Goal: Transaction & Acquisition: Purchase product/service

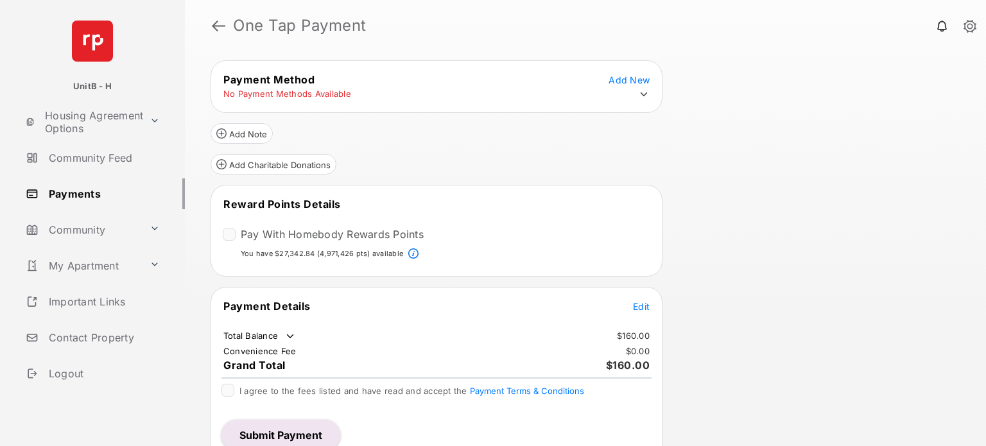
scroll to position [40, 0]
click at [648, 91] on icon at bounding box center [644, 93] width 12 height 12
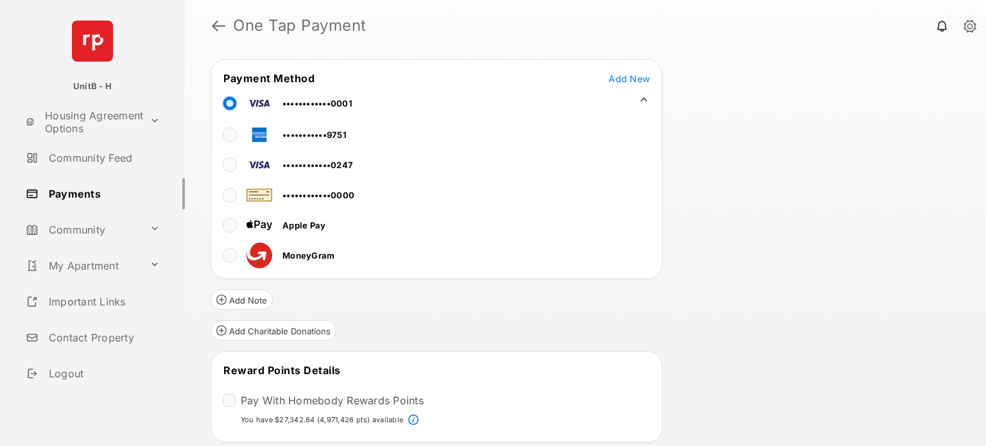
scroll to position [218, 0]
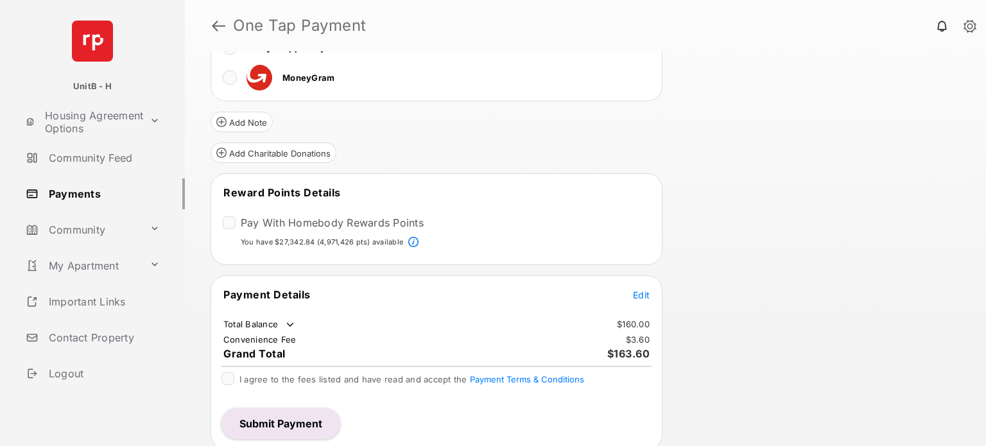
click at [634, 299] on tr "Payment Details Edit" at bounding box center [437, 303] width 448 height 30
click at [640, 295] on span "Edit" at bounding box center [641, 295] width 17 height 11
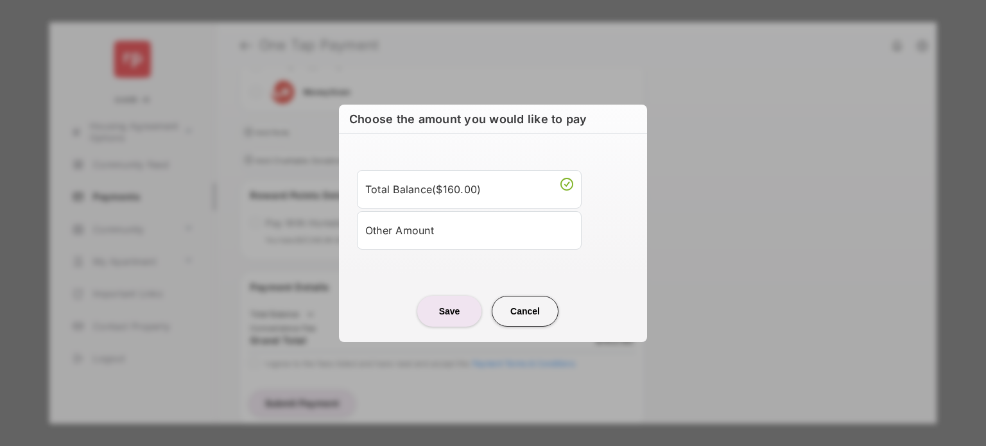
click at [439, 233] on div "Other Amount" at bounding box center [469, 231] width 208 height 22
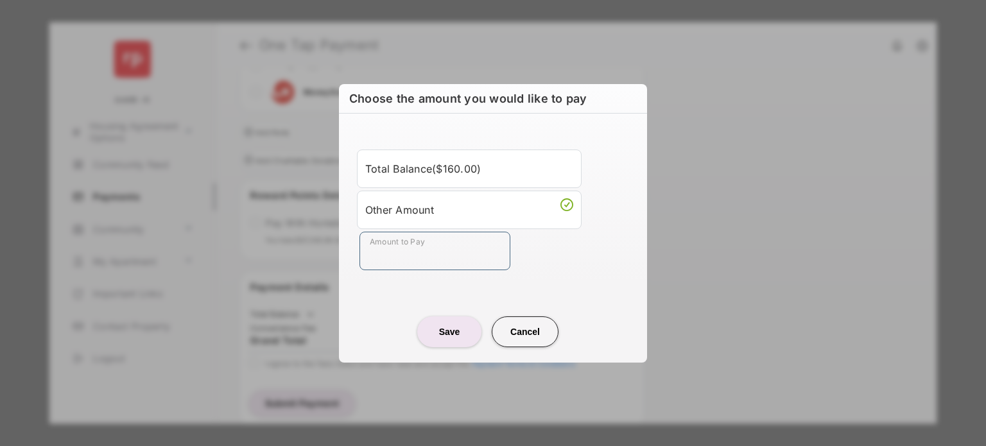
click at [394, 265] on input "Amount to Pay" at bounding box center [435, 251] width 151 height 39
type input "**"
click at [437, 339] on button "Save" at bounding box center [449, 332] width 64 height 31
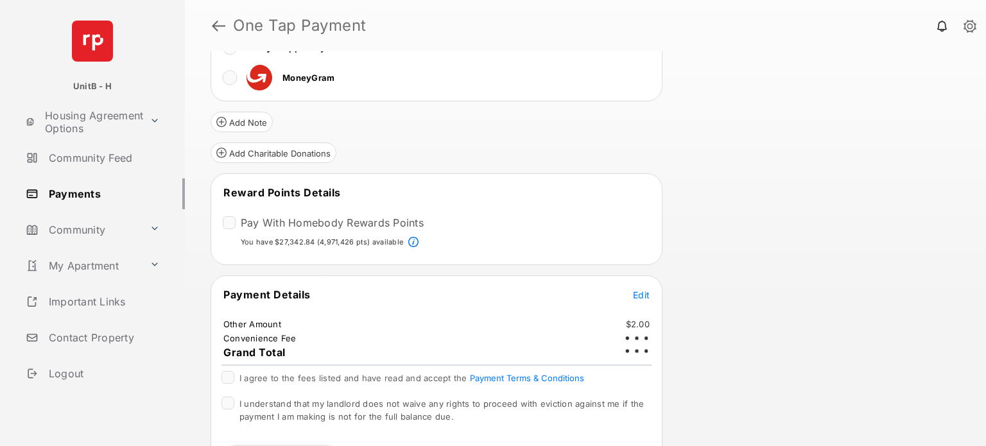
scroll to position [254, 0]
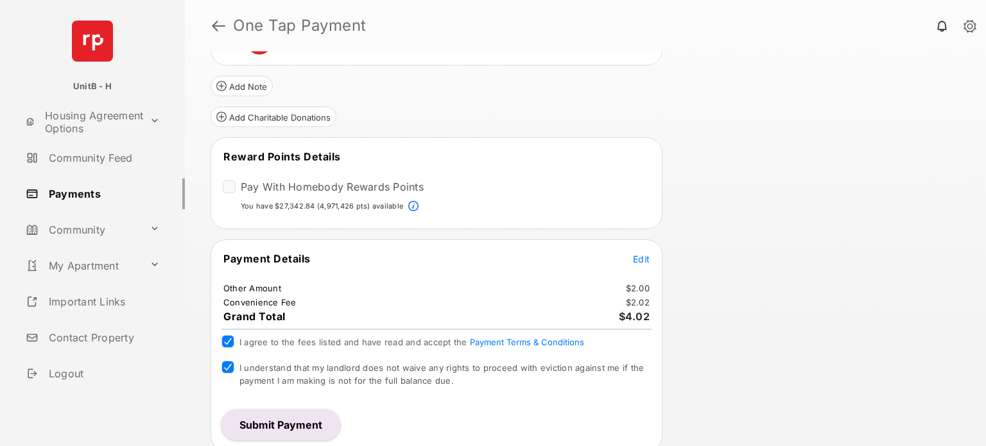
click at [275, 427] on button "Submit Payment" at bounding box center [280, 425] width 119 height 31
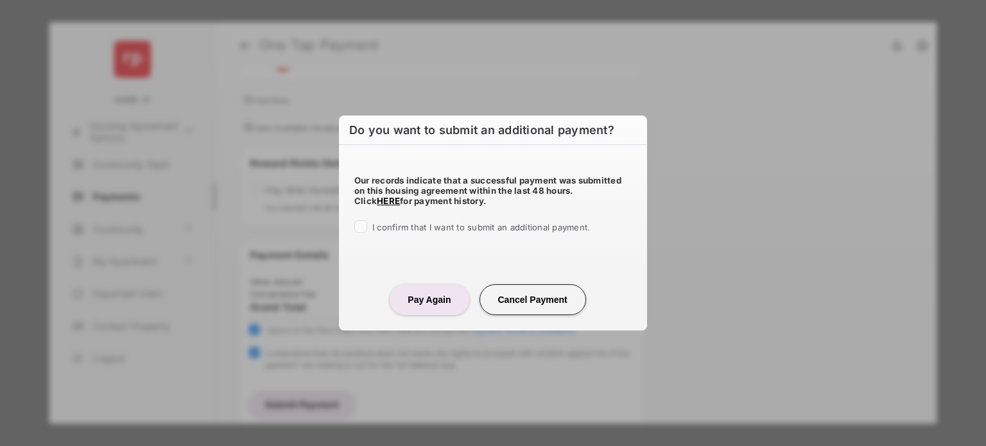
click at [362, 235] on div "I confirm that I want to submit an additional payment." at bounding box center [492, 227] width 277 height 15
click at [421, 293] on button "Pay Again" at bounding box center [429, 299] width 79 height 31
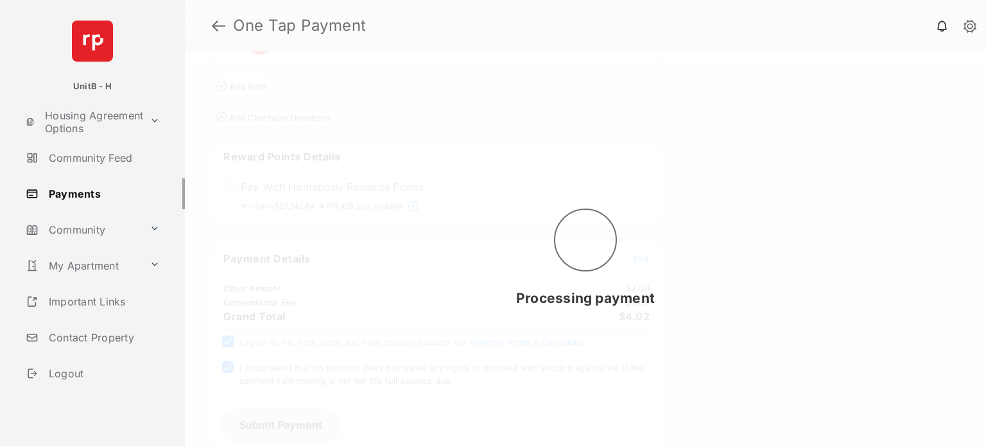
scroll to position [0, 0]
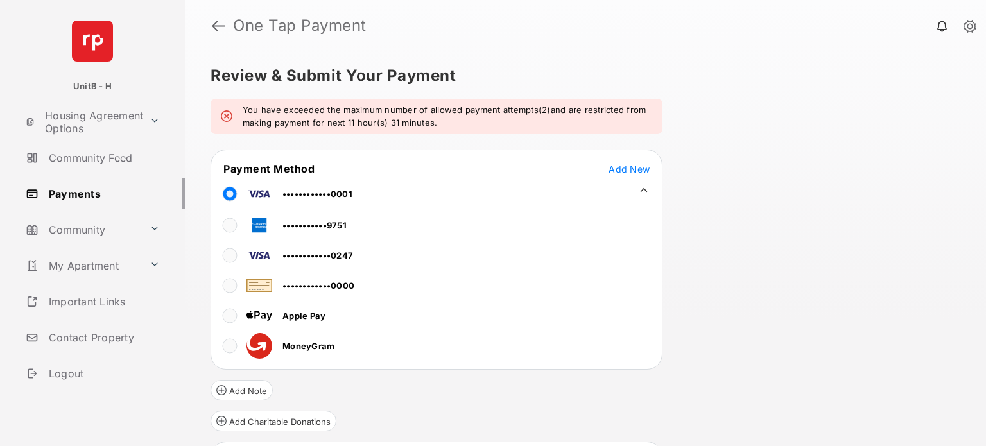
click at [317, 120] on em "You have exceeded the maximum number of allowed payment attempts(2)and are rest…" at bounding box center [448, 116] width 410 height 25
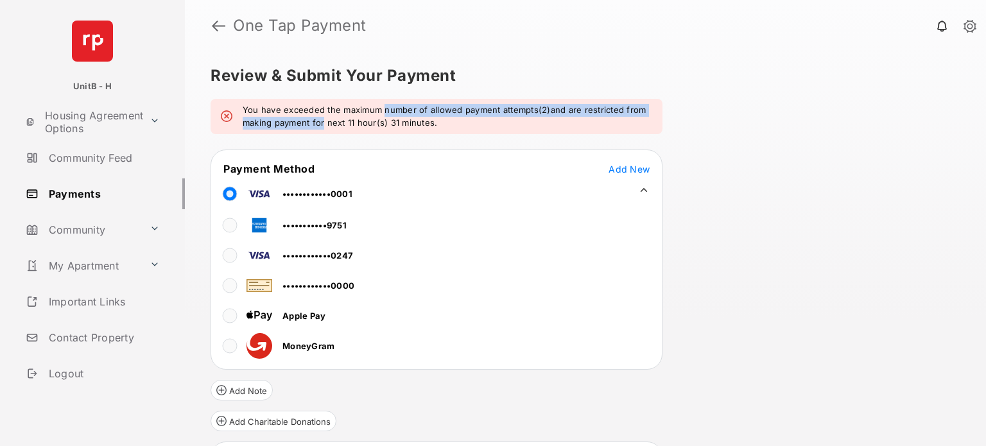
drag, startPoint x: 317, startPoint y: 120, endPoint x: 462, endPoint y: 112, distance: 145.9
click at [462, 112] on em "You have exceeded the maximum number of allowed payment attempts(2)and are rest…" at bounding box center [448, 116] width 410 height 25
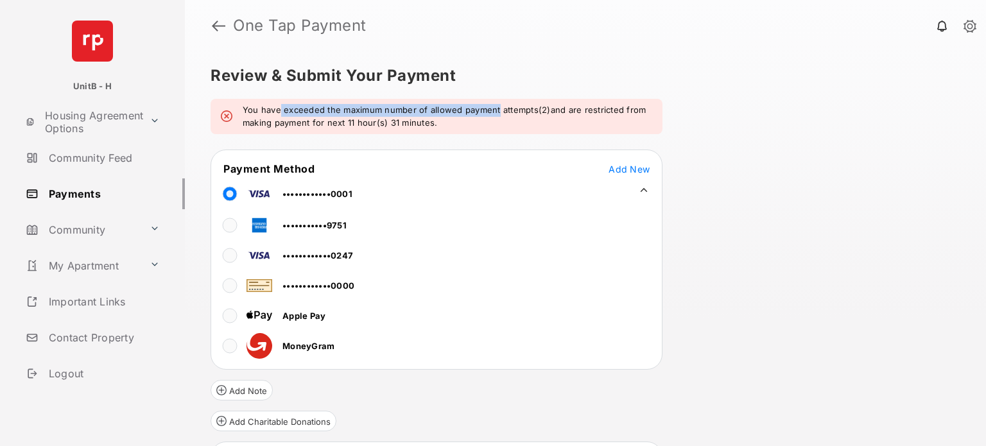
drag, startPoint x: 462, startPoint y: 112, endPoint x: 261, endPoint y: 98, distance: 202.1
click at [261, 99] on form "You have exceeded the maximum number of allowed payment attempts(2)and are rest…" at bounding box center [437, 427] width 452 height 657
drag, startPoint x: 261, startPoint y: 98, endPoint x: 397, endPoint y: 114, distance: 137.6
click at [397, 114] on form "You have exceeded the maximum number of allowed payment attempts(2)and are rest…" at bounding box center [437, 427] width 452 height 657
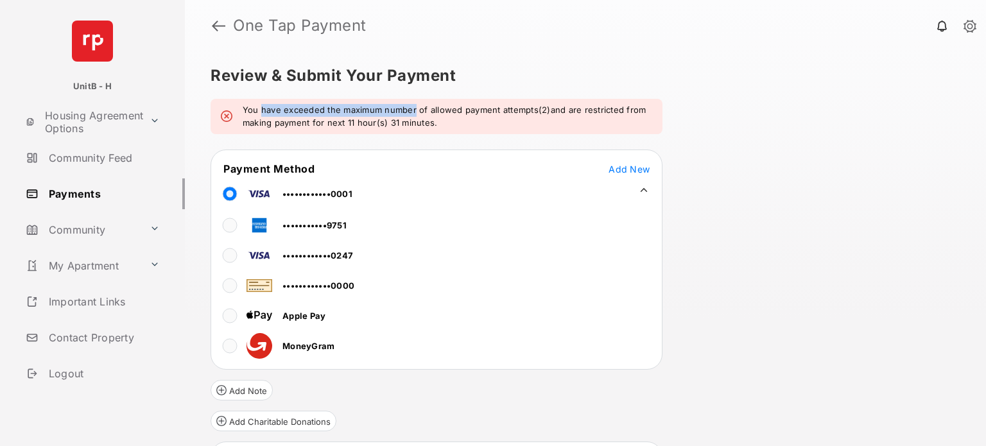
click at [397, 114] on em "You have exceeded the maximum number of allowed payment attempts(2)and are rest…" at bounding box center [448, 116] width 410 height 25
drag, startPoint x: 397, startPoint y: 114, endPoint x: 272, endPoint y: 109, distance: 125.3
click at [272, 109] on em "You have exceeded the maximum number of allowed payment attempts(2)and are rest…" at bounding box center [448, 116] width 410 height 25
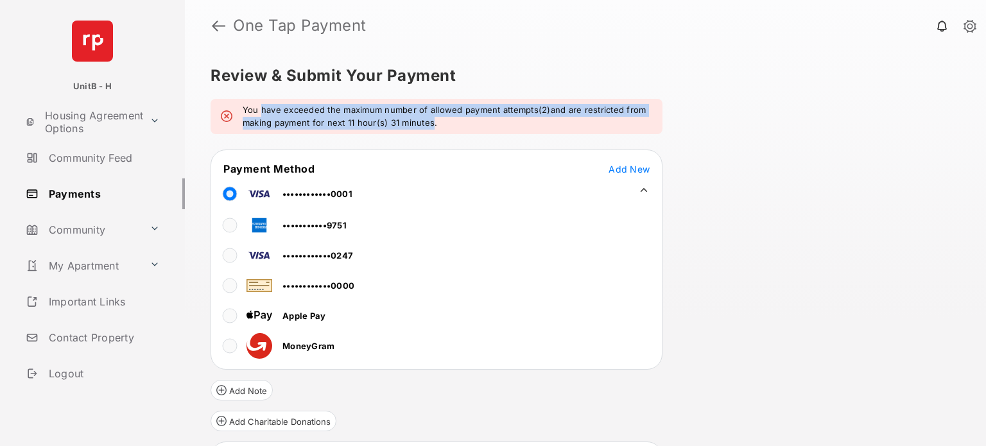
drag, startPoint x: 272, startPoint y: 109, endPoint x: 400, endPoint y: 124, distance: 128.7
click at [400, 124] on em "You have exceeded the maximum number of allowed payment attempts(2)and are rest…" at bounding box center [448, 116] width 410 height 25
drag, startPoint x: 400, startPoint y: 124, endPoint x: 239, endPoint y: 110, distance: 161.1
click at [239, 110] on div "You have exceeded the maximum number of allowed payment attempts(2)and are rest…" at bounding box center [437, 116] width 452 height 35
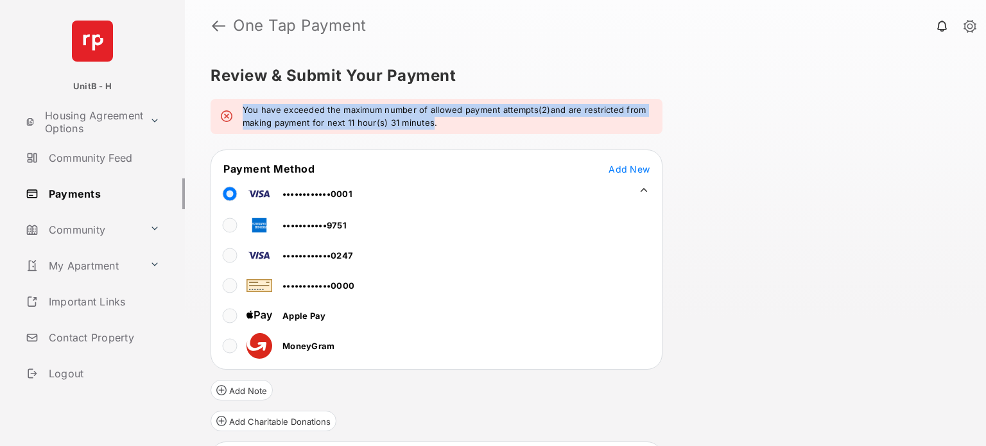
click at [239, 110] on div "You have exceeded the maximum number of allowed payment attempts(2)and are rest…" at bounding box center [437, 116] width 452 height 35
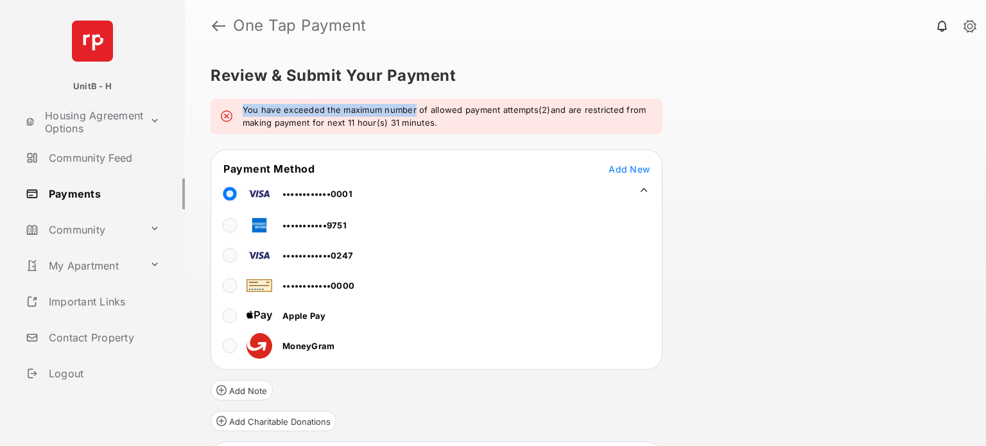
drag, startPoint x: 239, startPoint y: 110, endPoint x: 416, endPoint y: 117, distance: 176.7
click at [416, 117] on div "You have exceeded the maximum number of allowed payment attempts(2)and are rest…" at bounding box center [437, 116] width 452 height 35
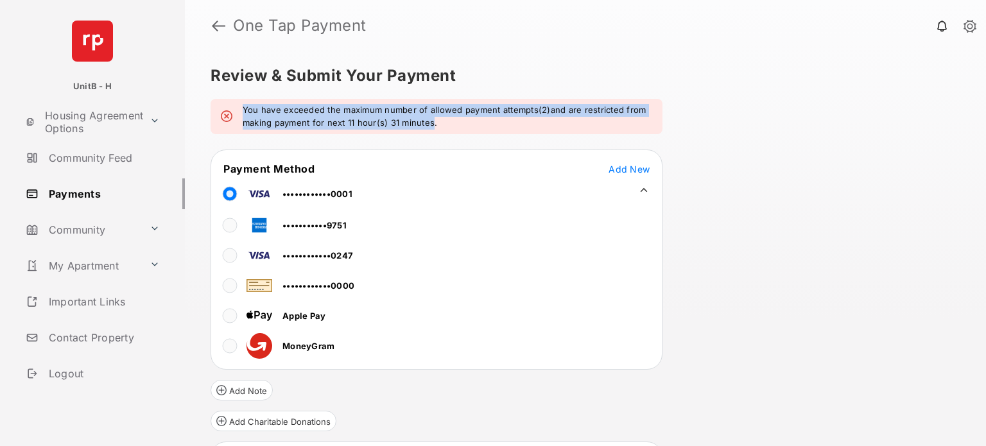
click at [416, 117] on em "You have exceeded the maximum number of allowed payment attempts(2)and are rest…" at bounding box center [448, 116] width 410 height 25
drag, startPoint x: 416, startPoint y: 117, endPoint x: 236, endPoint y: 104, distance: 180.9
click at [236, 104] on div "You have exceeded the maximum number of allowed payment attempts(2)and are rest…" at bounding box center [437, 116] width 452 height 35
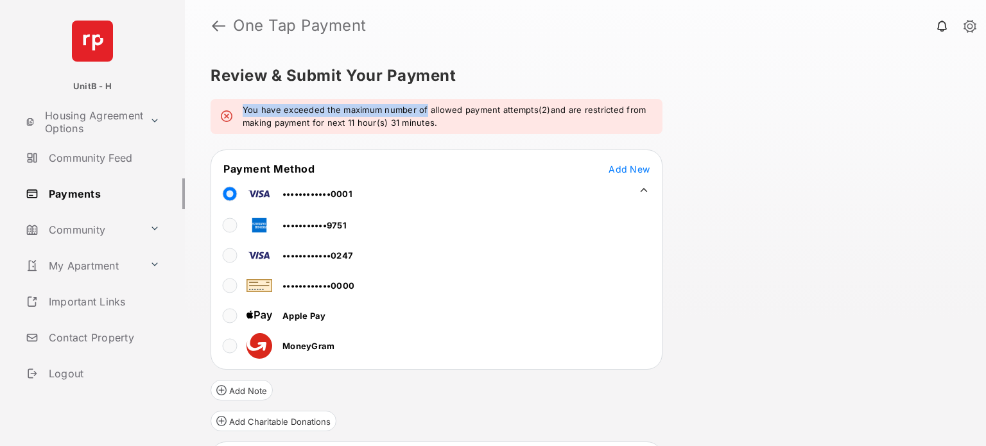
drag, startPoint x: 236, startPoint y: 104, endPoint x: 419, endPoint y: 109, distance: 183.0
click at [419, 109] on div "You have exceeded the maximum number of allowed payment attempts(2)and are rest…" at bounding box center [437, 116] width 452 height 35
click at [419, 109] on em "You have exceeded the maximum number of allowed payment attempts(2)and are rest…" at bounding box center [448, 116] width 410 height 25
drag, startPoint x: 419, startPoint y: 109, endPoint x: 272, endPoint y: 106, distance: 146.4
click at [272, 106] on em "You have exceeded the maximum number of allowed payment attempts(2)and are rest…" at bounding box center [448, 116] width 410 height 25
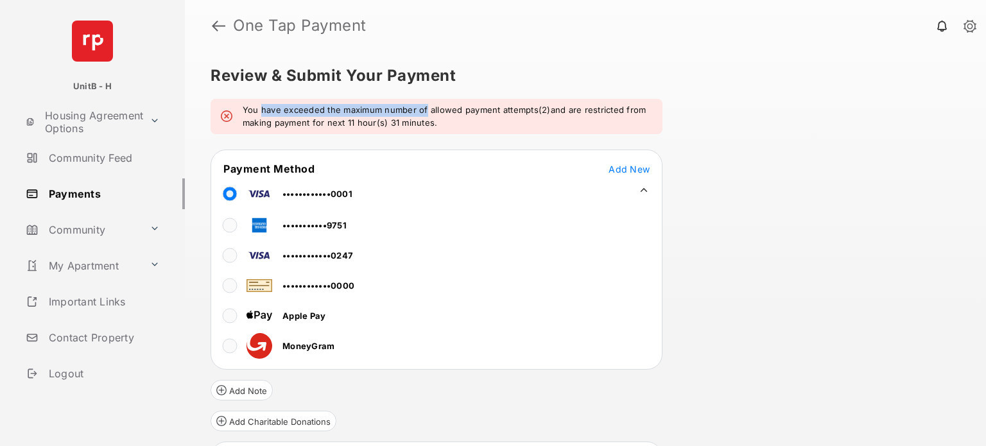
click at [272, 106] on em "You have exceeded the maximum number of allowed payment attempts(2)and are rest…" at bounding box center [448, 116] width 410 height 25
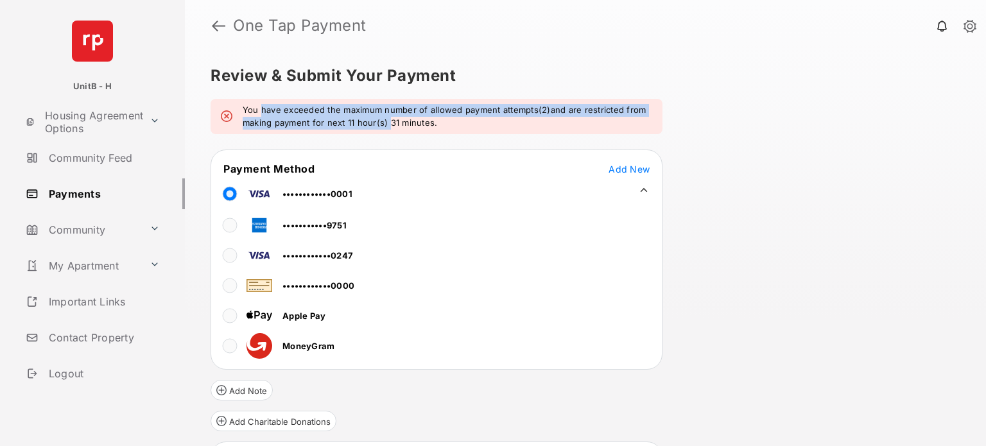
drag, startPoint x: 272, startPoint y: 106, endPoint x: 398, endPoint y: 126, distance: 127.4
click at [398, 126] on em "You have exceeded the maximum number of allowed payment attempts(2)and are rest…" at bounding box center [448, 116] width 410 height 25
drag, startPoint x: 398, startPoint y: 126, endPoint x: 250, endPoint y: 110, distance: 148.5
click at [250, 110] on em "You have exceeded the maximum number of allowed payment attempts(2)and are rest…" at bounding box center [448, 116] width 410 height 25
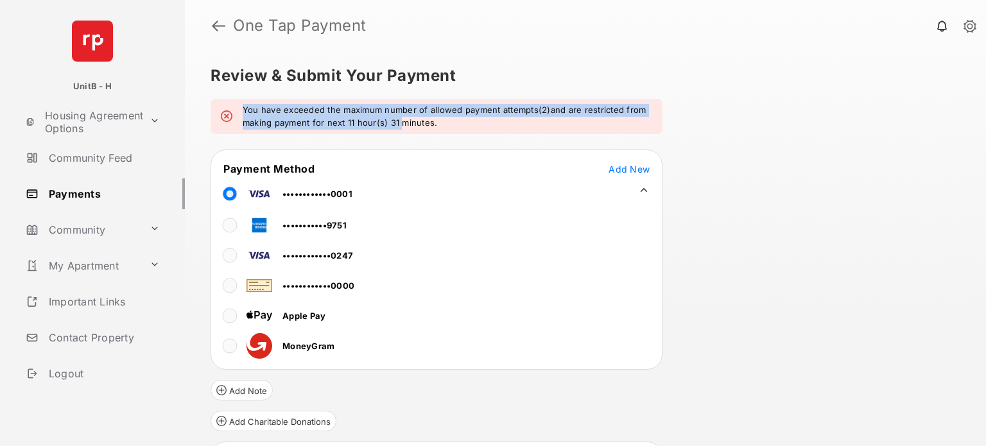
click at [250, 110] on em "You have exceeded the maximum number of allowed payment attempts(2)and are rest…" at bounding box center [448, 116] width 410 height 25
drag, startPoint x: 250, startPoint y: 110, endPoint x: 424, endPoint y: 128, distance: 174.3
click at [424, 128] on em "You have exceeded the maximum number of allowed payment attempts(2)and are rest…" at bounding box center [448, 116] width 410 height 25
drag, startPoint x: 424, startPoint y: 128, endPoint x: 229, endPoint y: 108, distance: 196.2
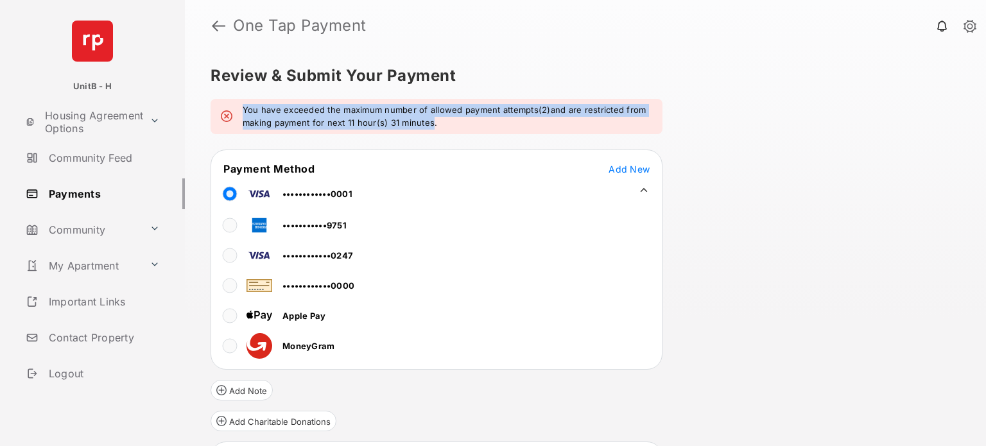
click at [229, 108] on div "You have exceeded the maximum number of allowed payment attempts(2)and are rest…" at bounding box center [437, 116] width 452 height 35
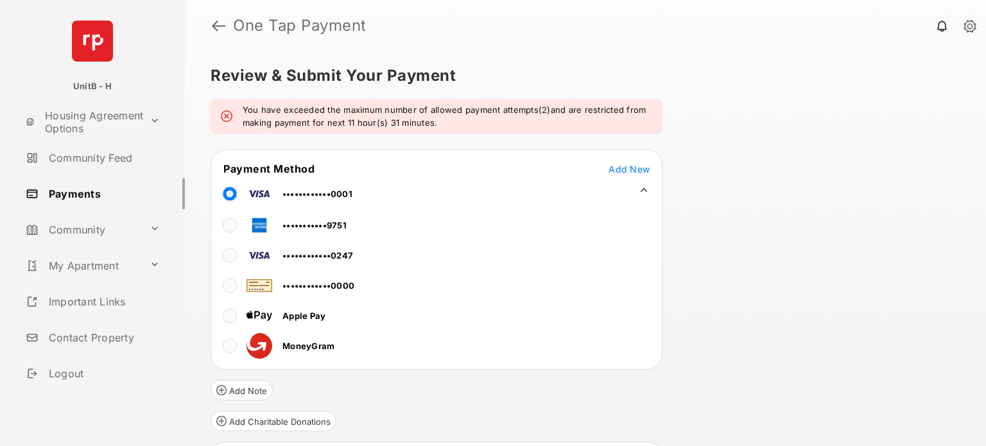
click at [229, 108] on div "You have exceeded the maximum number of allowed payment attempts(2)and are rest…" at bounding box center [437, 116] width 452 height 35
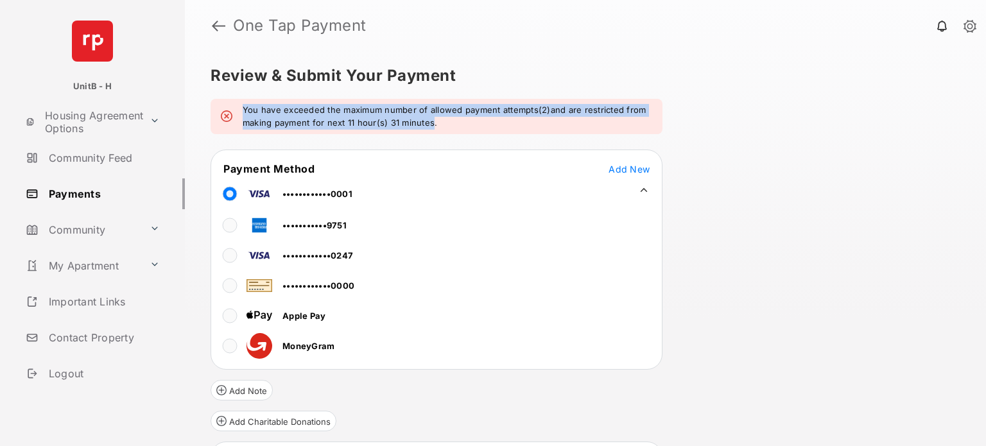
drag, startPoint x: 229, startPoint y: 108, endPoint x: 428, endPoint y: 121, distance: 200.1
click at [428, 121] on div "You have exceeded the maximum number of allowed payment attempts(2)and are rest…" at bounding box center [437, 116] width 452 height 35
click at [428, 121] on em "You have exceeded the maximum number of allowed payment attempts(2)and are rest…" at bounding box center [448, 116] width 410 height 25
drag, startPoint x: 428, startPoint y: 121, endPoint x: 270, endPoint y: 107, distance: 159.2
click at [270, 107] on em "You have exceeded the maximum number of allowed payment attempts(2)and are rest…" at bounding box center [448, 116] width 410 height 25
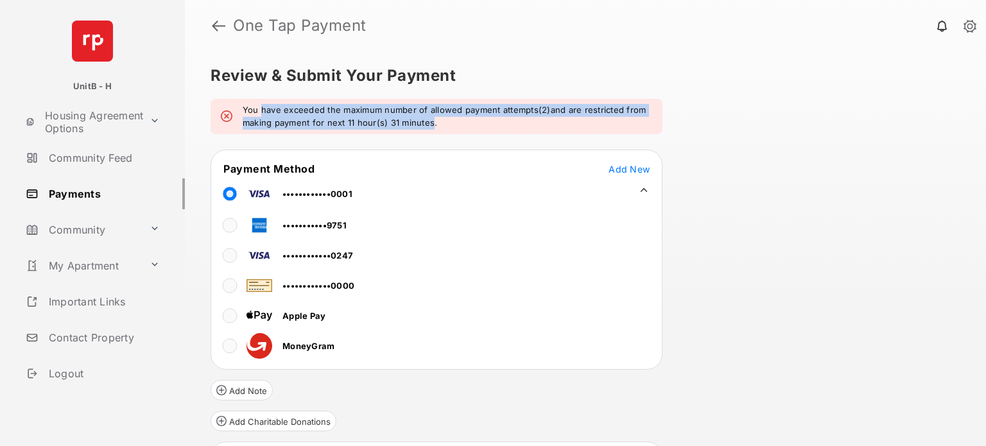
click at [270, 107] on em "You have exceeded the maximum number of allowed payment attempts(2)and are rest…" at bounding box center [448, 116] width 410 height 25
drag, startPoint x: 270, startPoint y: 107, endPoint x: 425, endPoint y: 124, distance: 156.3
click at [425, 124] on em "You have exceeded the maximum number of allowed payment attempts(2)and are rest…" at bounding box center [448, 116] width 410 height 25
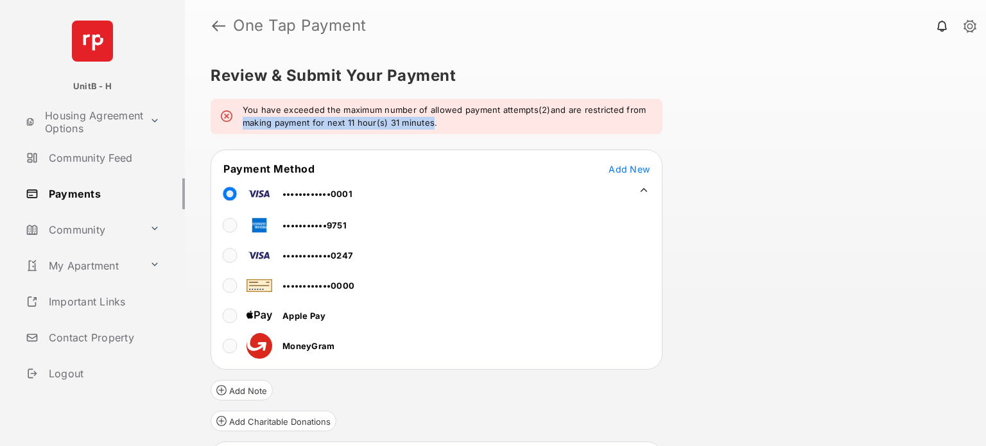
drag, startPoint x: 425, startPoint y: 124, endPoint x: 241, endPoint y: 117, distance: 183.7
click at [241, 117] on div "You have exceeded the maximum number of allowed payment attempts(2)and are rest…" at bounding box center [437, 116] width 452 height 35
drag, startPoint x: 241, startPoint y: 117, endPoint x: 421, endPoint y: 119, distance: 179.8
click at [421, 119] on div "You have exceeded the maximum number of allowed payment attempts(2)and are rest…" at bounding box center [437, 116] width 452 height 35
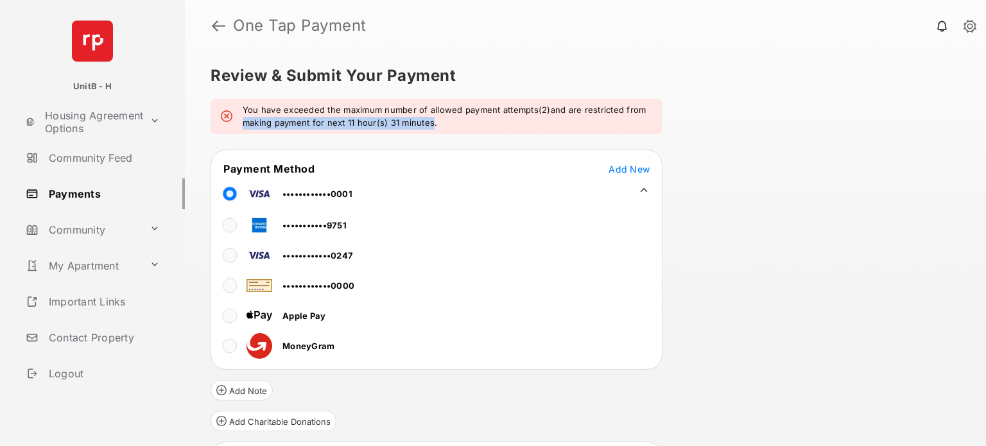
click at [421, 119] on em "You have exceeded the maximum number of allowed payment attempts(2)and are rest…" at bounding box center [448, 116] width 410 height 25
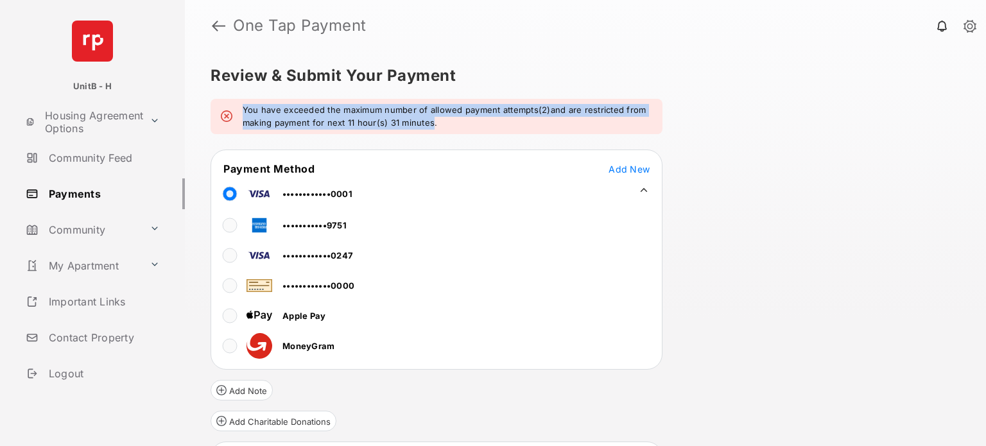
drag, startPoint x: 421, startPoint y: 119, endPoint x: 250, endPoint y: 100, distance: 171.9
click at [250, 100] on div "You have exceeded the maximum number of allowed payment attempts(2)and are rest…" at bounding box center [437, 116] width 452 height 35
drag, startPoint x: 250, startPoint y: 100, endPoint x: 410, endPoint y: 122, distance: 160.8
click at [410, 122] on div "You have exceeded the maximum number of allowed payment attempts(2)and are rest…" at bounding box center [437, 116] width 452 height 35
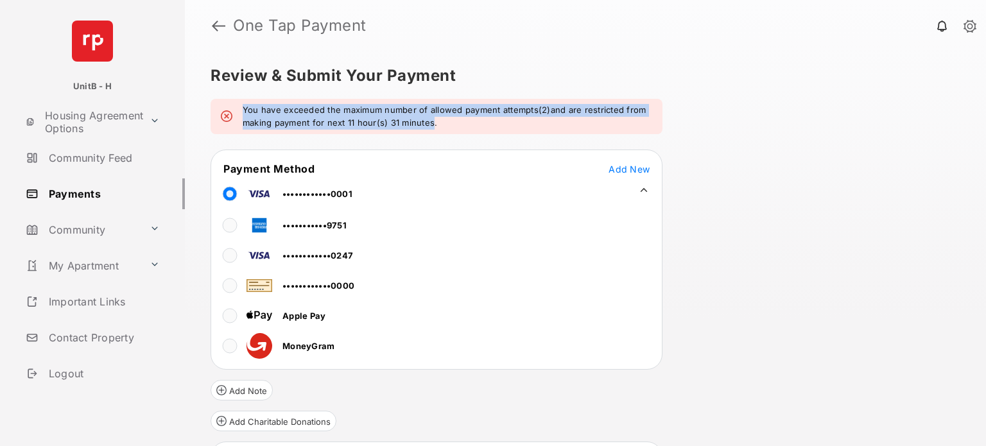
click at [410, 122] on em "You have exceeded the maximum number of allowed payment attempts(2)and are rest…" at bounding box center [448, 116] width 410 height 25
drag, startPoint x: 410, startPoint y: 122, endPoint x: 266, endPoint y: 100, distance: 144.9
click at [266, 100] on div "You have exceeded the maximum number of allowed payment attempts(2)and are rest…" at bounding box center [437, 116] width 452 height 35
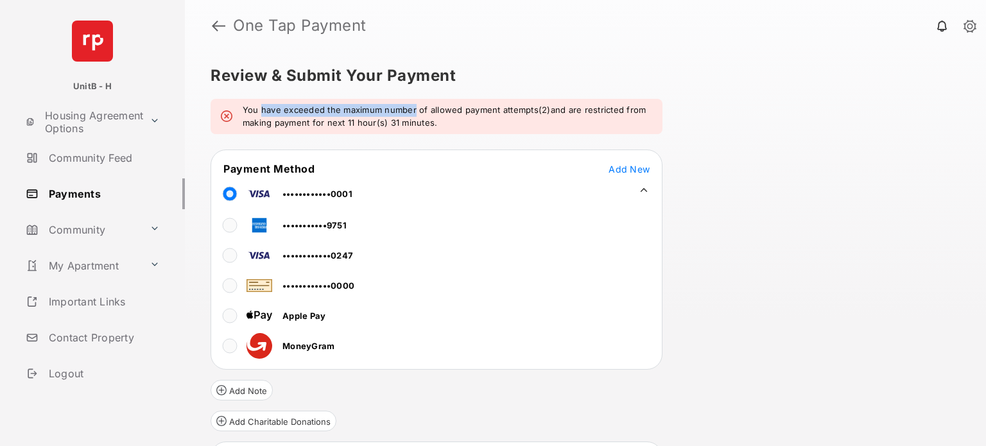
drag, startPoint x: 266, startPoint y: 100, endPoint x: 410, endPoint y: 117, distance: 144.2
click at [410, 117] on div "You have exceeded the maximum number of allowed payment attempts(2)and are rest…" at bounding box center [437, 116] width 452 height 35
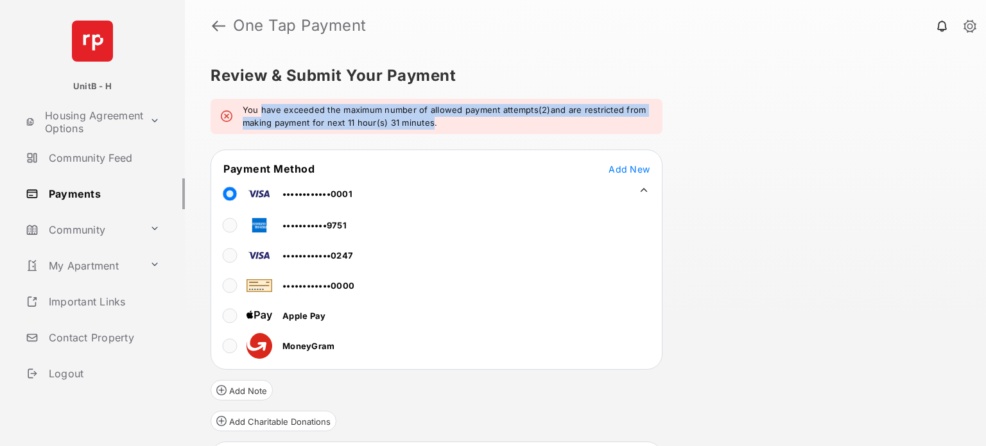
click at [410, 117] on em "You have exceeded the maximum number of allowed payment attempts(2)and are rest…" at bounding box center [448, 116] width 410 height 25
drag, startPoint x: 410, startPoint y: 117, endPoint x: 236, endPoint y: 102, distance: 174.0
click at [236, 102] on div "You have exceeded the maximum number of allowed payment attempts(2)and are rest…" at bounding box center [437, 116] width 452 height 35
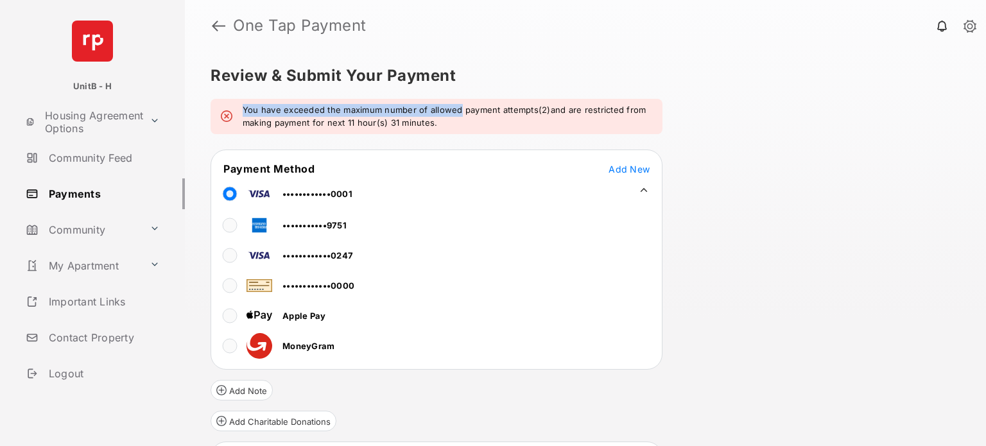
drag, startPoint x: 236, startPoint y: 102, endPoint x: 434, endPoint y: 109, distance: 197.8
click at [434, 109] on div "You have exceeded the maximum number of allowed payment attempts(2)and are rest…" at bounding box center [437, 116] width 452 height 35
click at [434, 109] on em "You have exceeded the maximum number of allowed payment attempts(2)and are rest…" at bounding box center [448, 116] width 410 height 25
click at [212, 74] on h5 "Review & Submit Your Payment" at bounding box center [581, 75] width 740 height 15
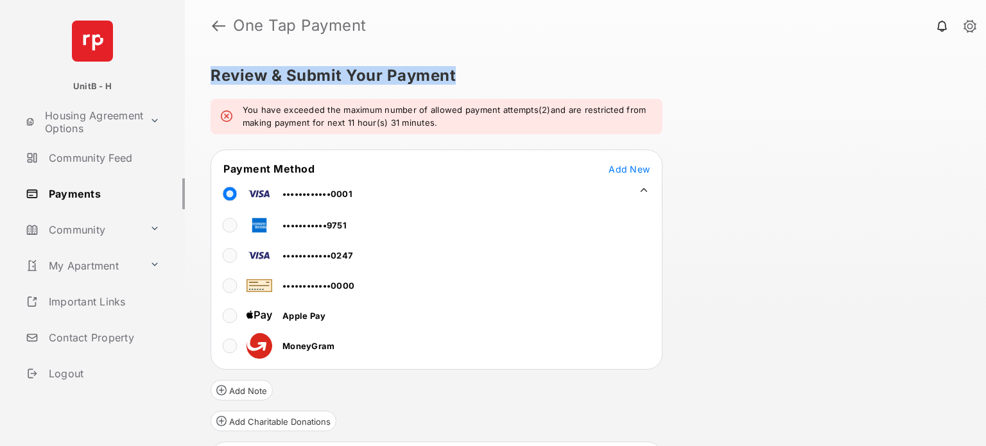
drag, startPoint x: 212, startPoint y: 74, endPoint x: 413, endPoint y: 69, distance: 201.7
click at [413, 69] on h5 "Review & Submit Your Payment" at bounding box center [581, 75] width 740 height 15
drag, startPoint x: 413, startPoint y: 69, endPoint x: 247, endPoint y: 71, distance: 166.9
click at [247, 71] on h5 "Review & Submit Your Payment" at bounding box center [581, 75] width 740 height 15
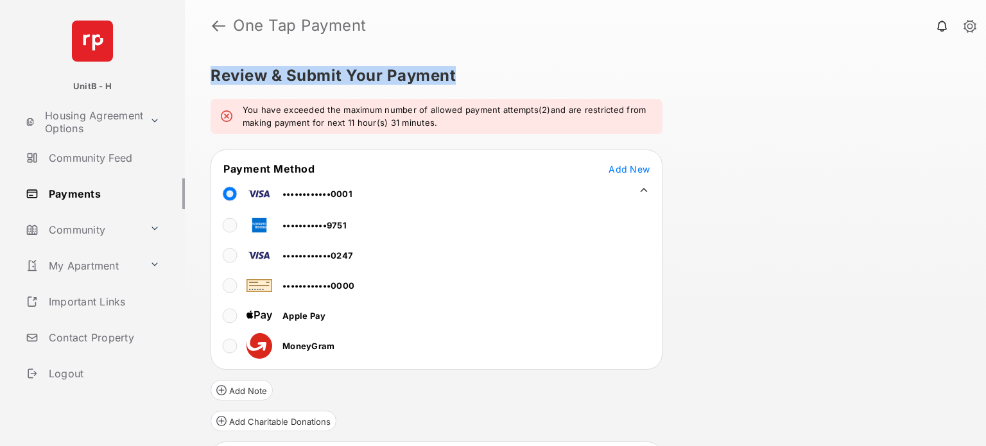
click at [247, 71] on h5 "Review & Submit Your Payment" at bounding box center [581, 75] width 740 height 15
drag, startPoint x: 247, startPoint y: 71, endPoint x: 406, endPoint y: 76, distance: 159.3
click at [406, 76] on h5 "Review & Submit Your Payment" at bounding box center [581, 75] width 740 height 15
drag, startPoint x: 406, startPoint y: 76, endPoint x: 239, endPoint y: 82, distance: 167.0
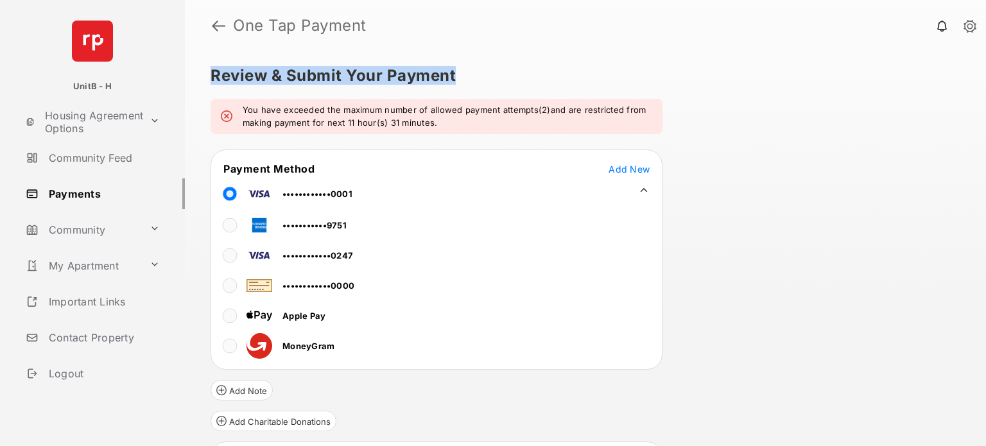
click at [239, 82] on h5 "Review & Submit Your Payment" at bounding box center [581, 75] width 740 height 15
drag, startPoint x: 239, startPoint y: 82, endPoint x: 404, endPoint y: 79, distance: 165.0
click at [404, 79] on h5 "Review & Submit Your Payment" at bounding box center [581, 75] width 740 height 15
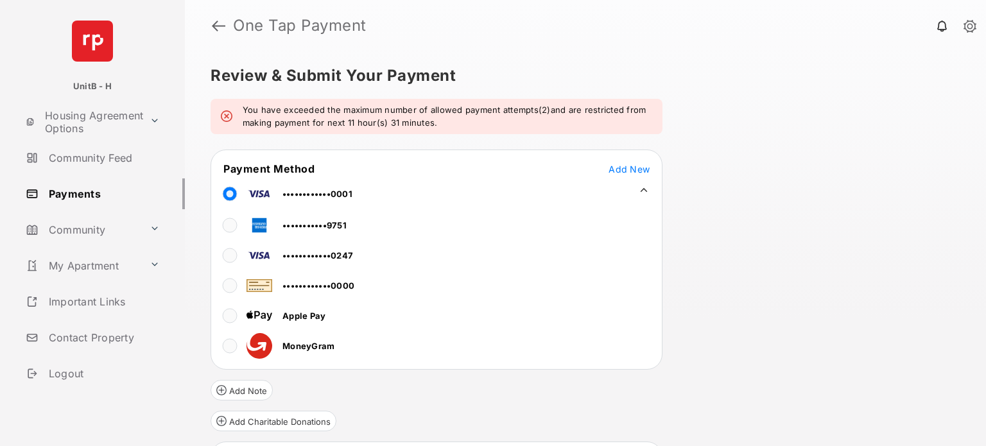
click at [231, 78] on h5 "Review & Submit Your Payment" at bounding box center [581, 75] width 740 height 15
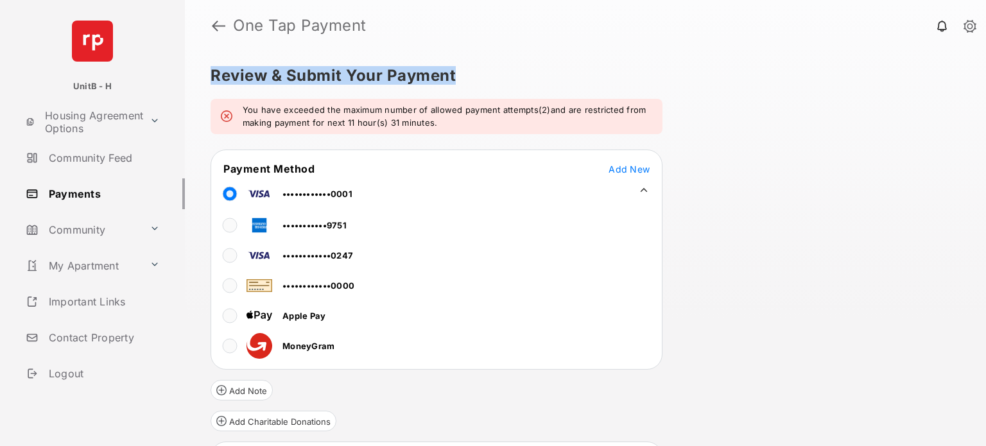
drag
click at [421, 71] on h5 "Review & Submit Your Payment" at bounding box center [581, 75] width 740 height 15
click at [218, 76] on h5 "Review & Submit Your Payment" at bounding box center [581, 75] width 740 height 15
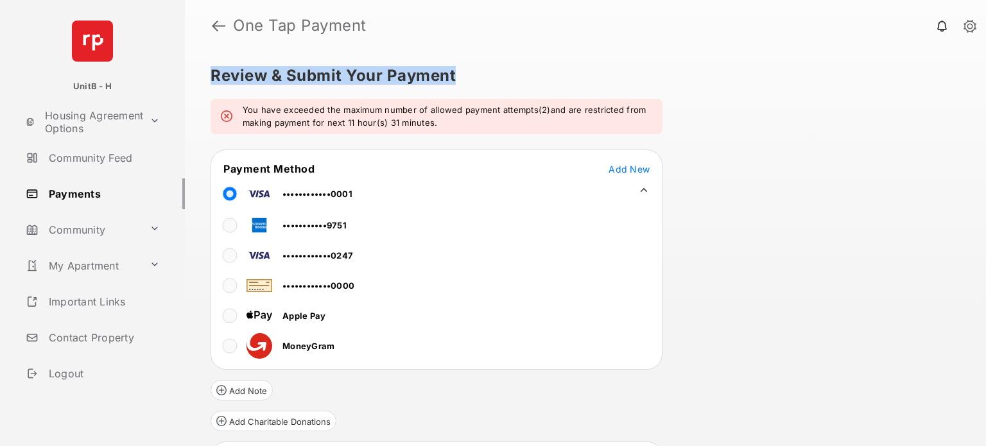
click at [394, 76] on h5 "Review & Submit Your Payment" at bounding box center [581, 75] width 740 height 15
click at [230, 78] on h5 "Review & Submit Your Payment" at bounding box center [581, 75] width 740 height 15
click at [402, 78] on h5 "Review & Submit Your Payment" at bounding box center [581, 75] width 740 height 15
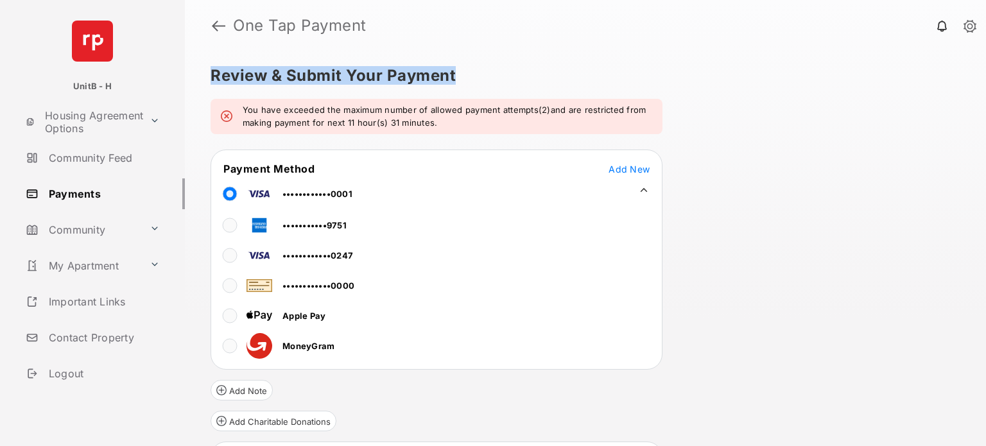
click at [402, 78] on h5 "Review & Submit Your Payment" at bounding box center [581, 75] width 740 height 15
click at [246, 76] on h5 "Review & Submit Your Payment" at bounding box center [581, 75] width 740 height 15
click at [424, 85] on div "Review & Submit Your Payment You have exceeded the maximum number of allowed pa…" at bounding box center [585, 248] width 801 height 395
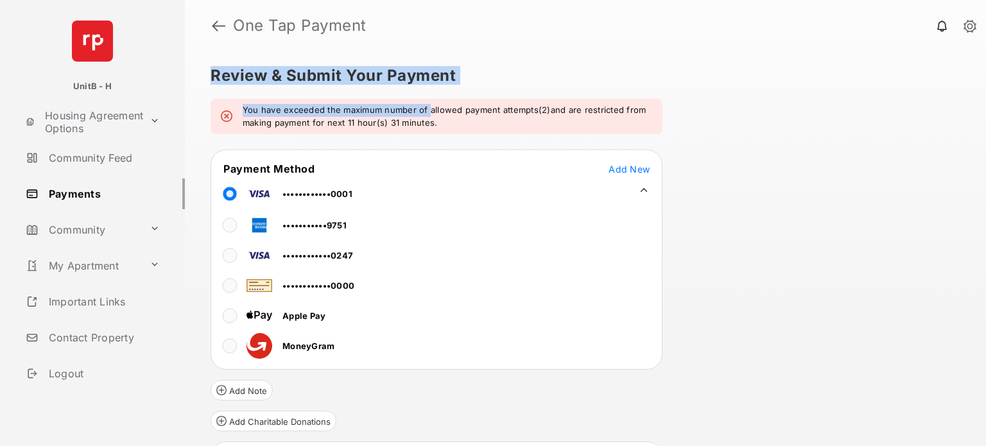
click at [241, 76] on div "Review & Submit Your Payment You have exceeded the maximum number of allowed pa…" at bounding box center [585, 248] width 801 height 395
click at [241, 76] on h5 "Review & Submit Your Payment" at bounding box center [581, 75] width 740 height 15
click at [449, 74] on h5 "Review & Submit Your Payment" at bounding box center [581, 75] width 740 height 15
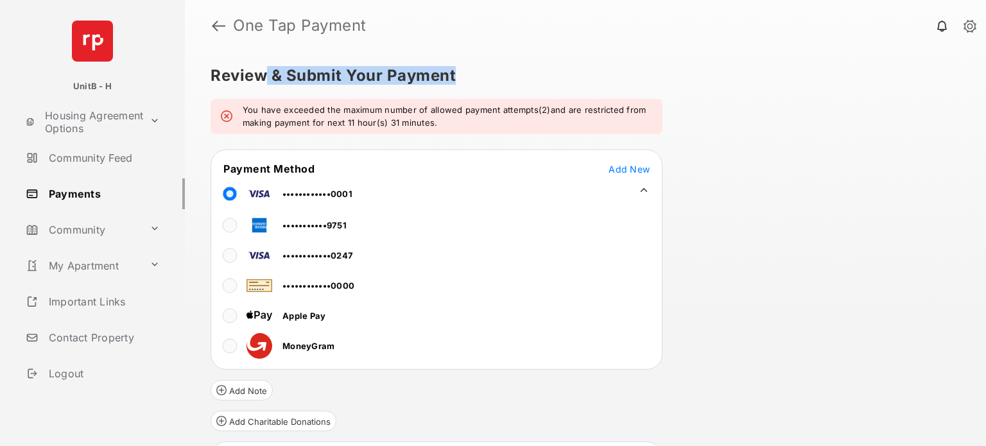
click at [262, 73] on h5 "Review & Submit Your Payment" at bounding box center [581, 75] width 740 height 15
click at [427, 70] on h5 "Review & Submit Your Payment" at bounding box center [581, 75] width 740 height 15
click at [202, 82] on div "Review & Submit Your Payment You have exceeded the maximum number of allowed pa…" at bounding box center [585, 248] width 801 height 395
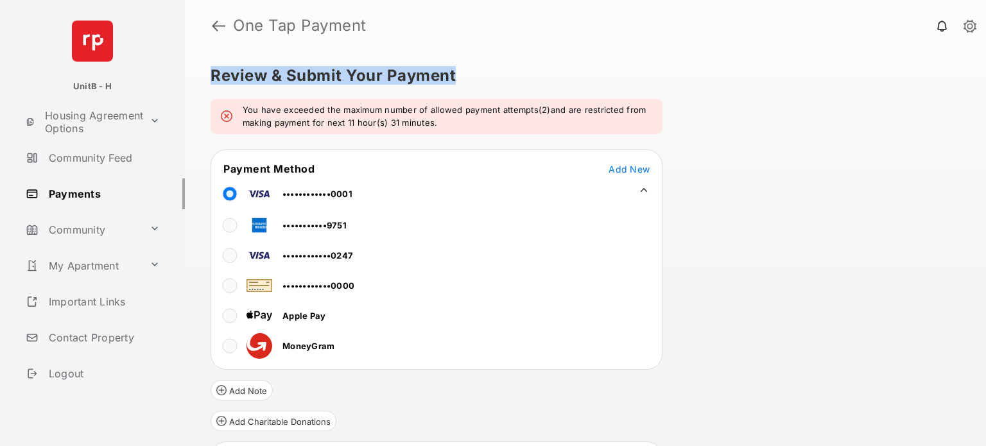
click at [202, 82] on div "Review & Submit Your Payment You have exceeded the maximum number of allowed pa…" at bounding box center [585, 248] width 801 height 395
click at [463, 82] on div "Review & Submit Your Payment You have exceeded the maximum number of allowed pa…" at bounding box center [585, 248] width 801 height 395
click at [463, 82] on h5 "Review & Submit Your Payment" at bounding box center [581, 75] width 740 height 15
click at [261, 74] on h5 "Review & Submit Your Payment" at bounding box center [581, 75] width 740 height 15
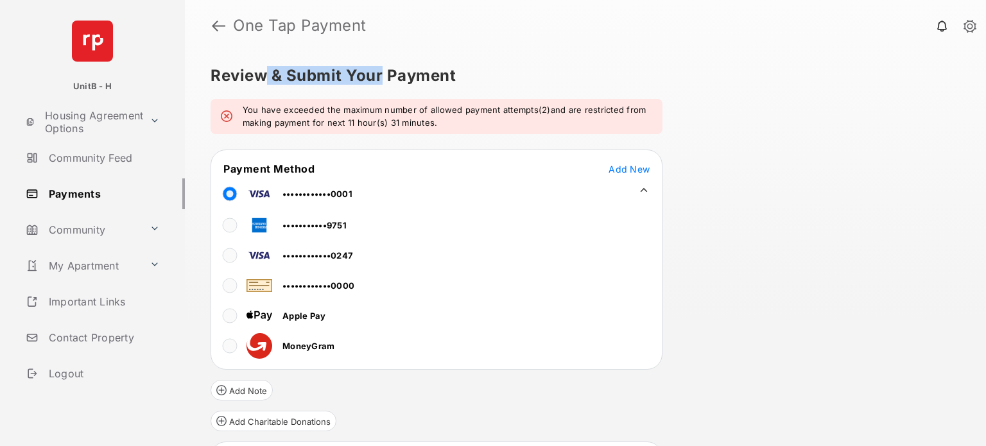
click at [397, 66] on div "Review & Submit Your Payment You have exceeded the maximum number of allowed pa…" at bounding box center [585, 248] width 801 height 395
click at [228, 71] on div "Review & Submit Your Payment You have exceeded the maximum number of allowed pa…" at bounding box center [585, 248] width 801 height 395
click at [228, 71] on h5 "Review & Submit Your Payment" at bounding box center [581, 75] width 740 height 15
click at [442, 74] on h5 "Review & Submit Your Payment" at bounding box center [581, 75] width 740 height 15
